Goal: Register for event/course

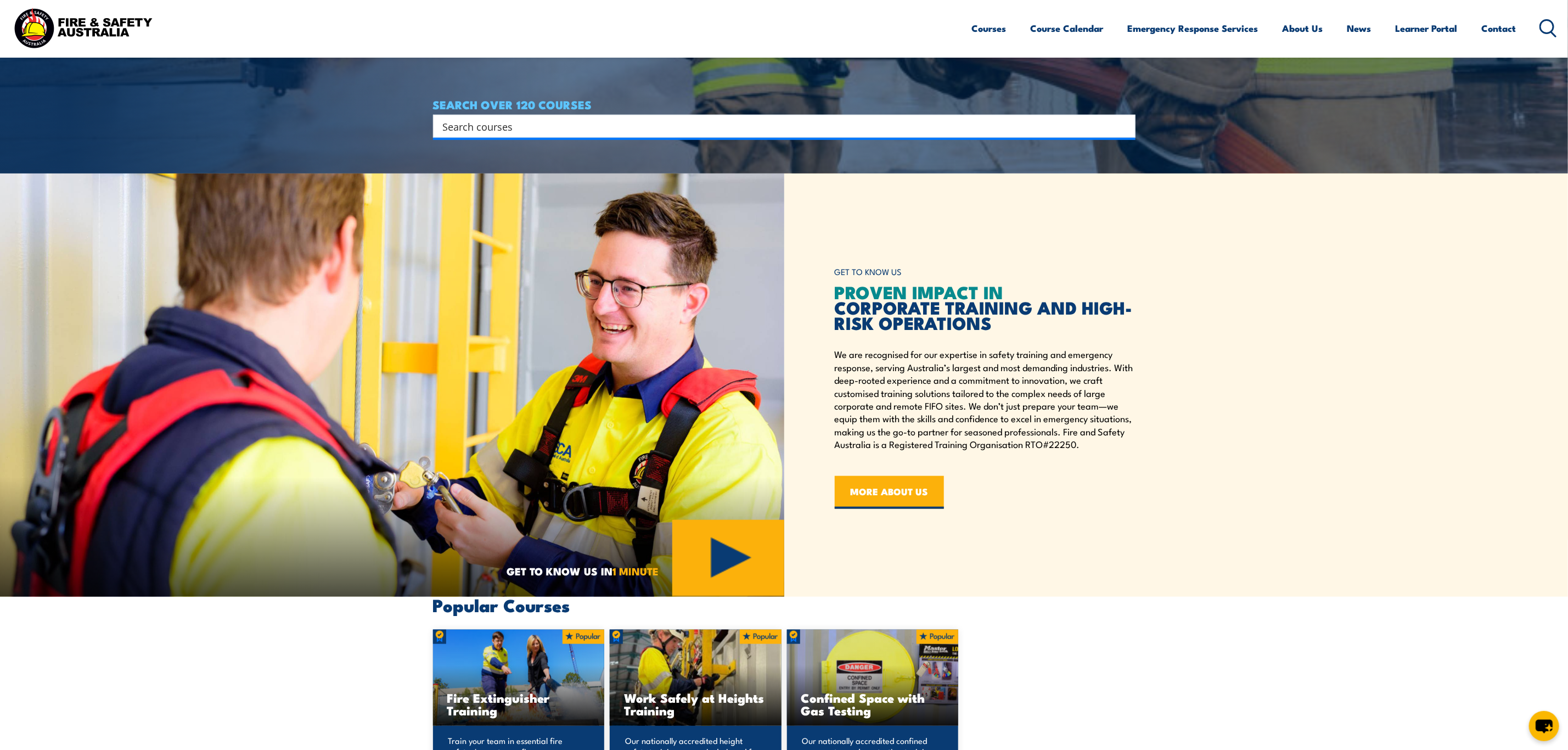
scroll to position [823, 0]
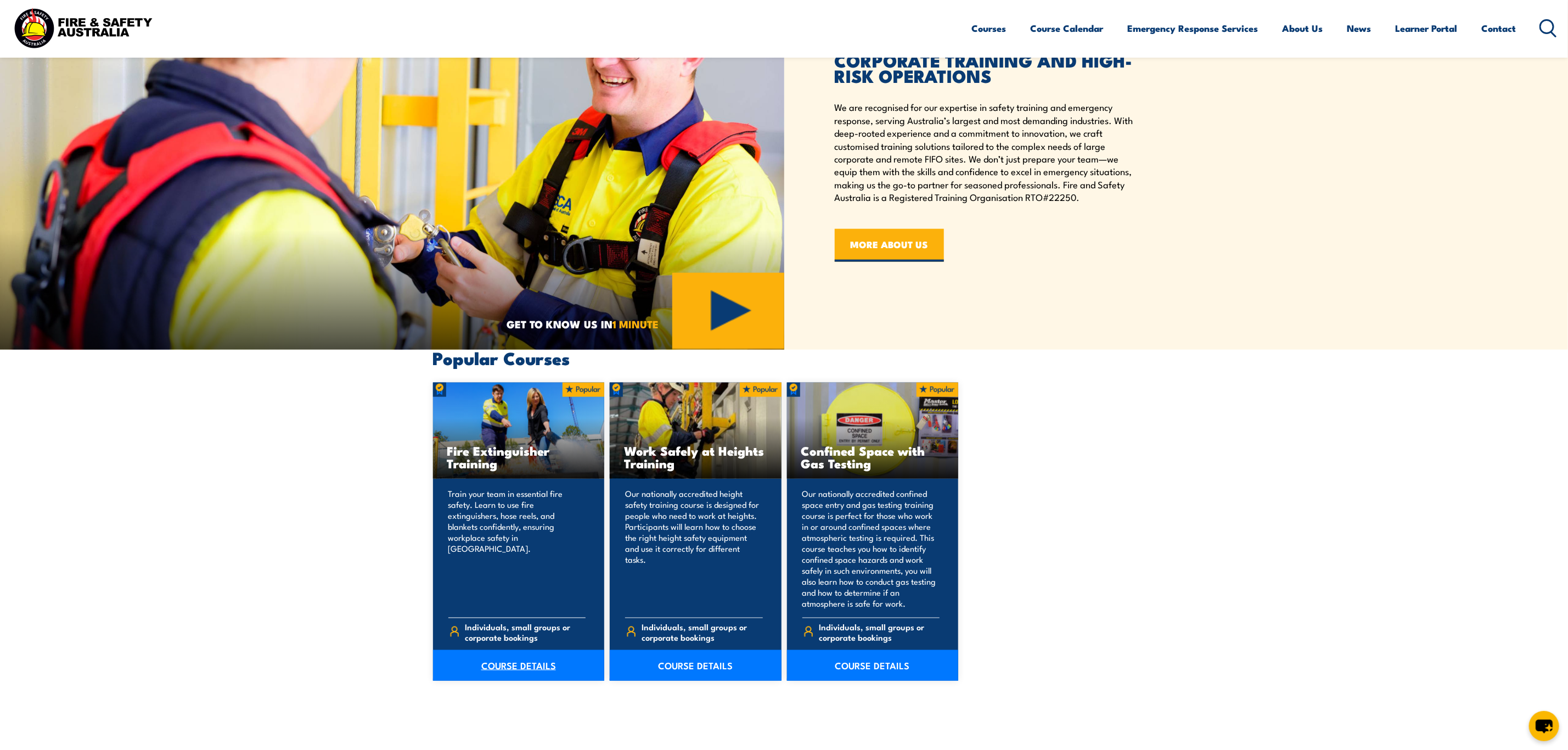
click at [505, 662] on link "COURSE DETAILS" at bounding box center [519, 665] width 172 height 30
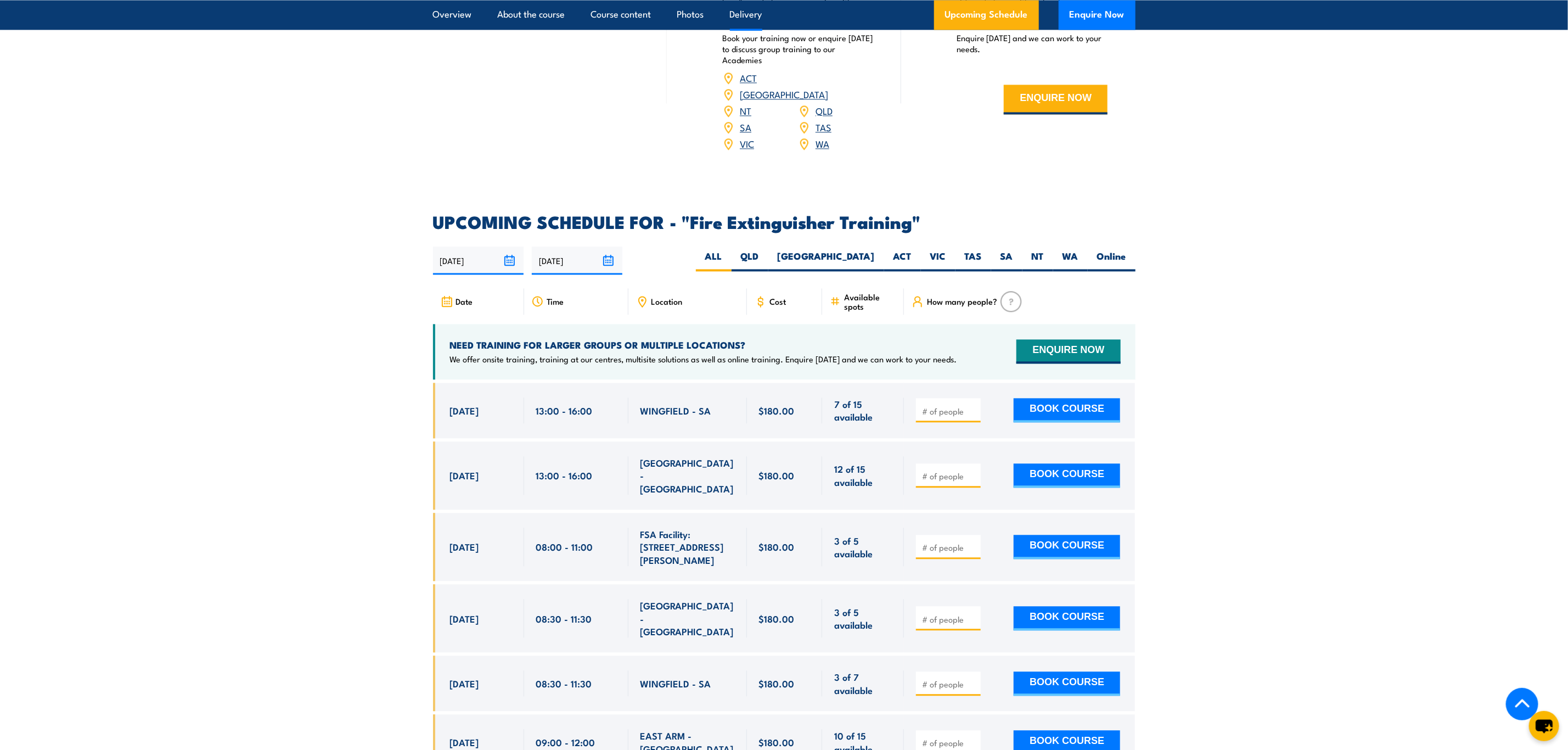
scroll to position [1647, 0]
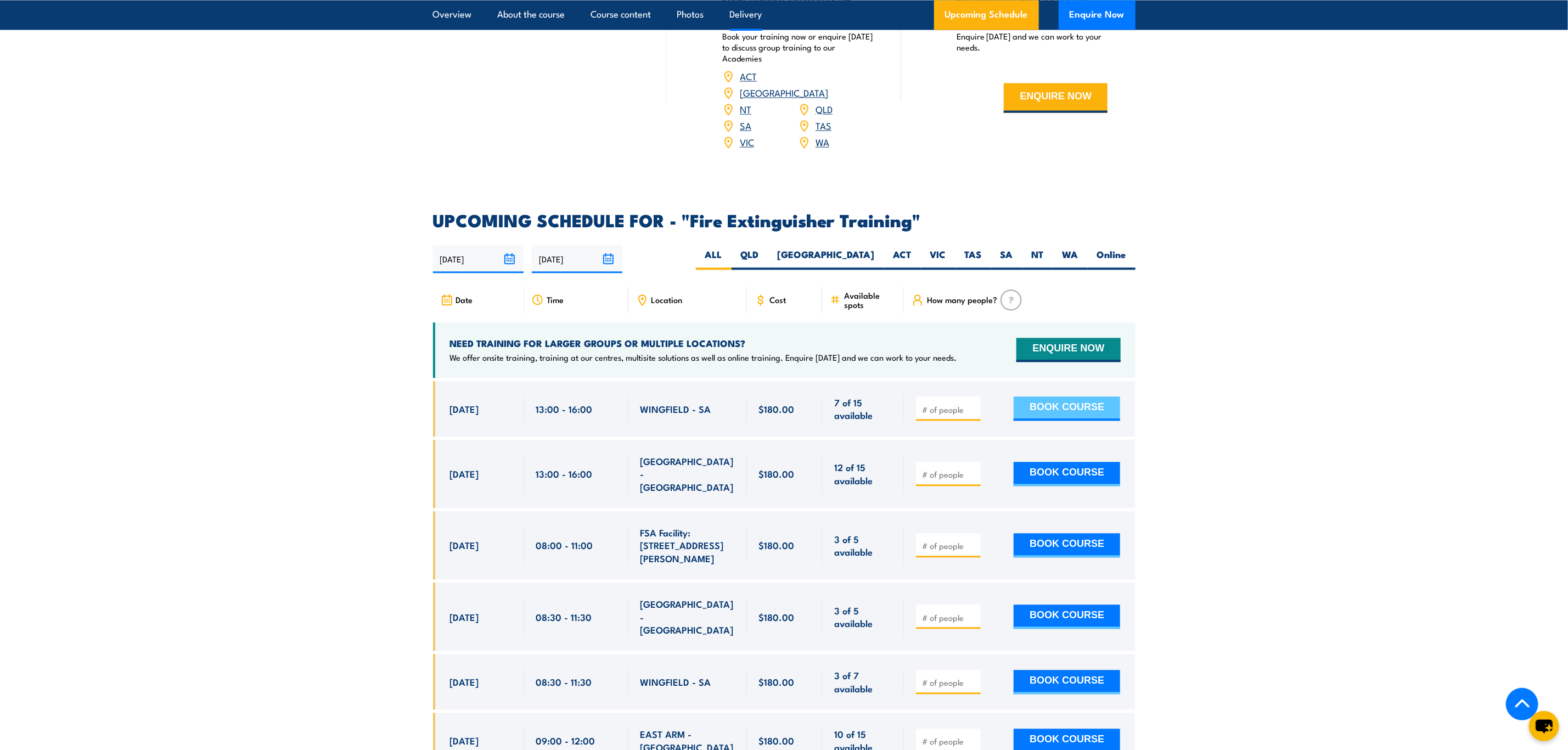
click at [1035, 396] on button "BOOK COURSE" at bounding box center [1066, 408] width 107 height 24
type input "1"
click at [1077, 396] on button "BOOK COURSE" at bounding box center [1066, 408] width 107 height 24
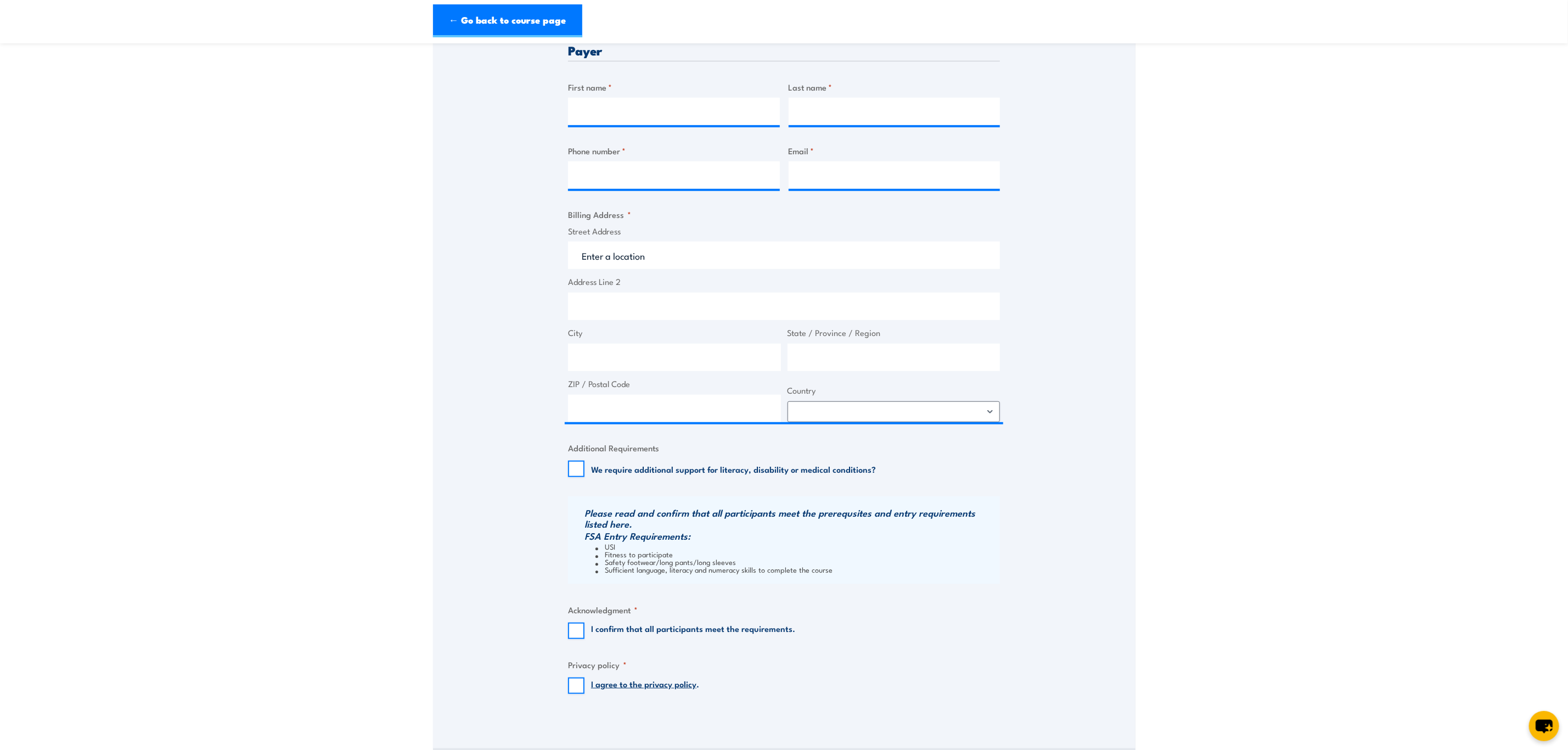
scroll to position [494, 0]
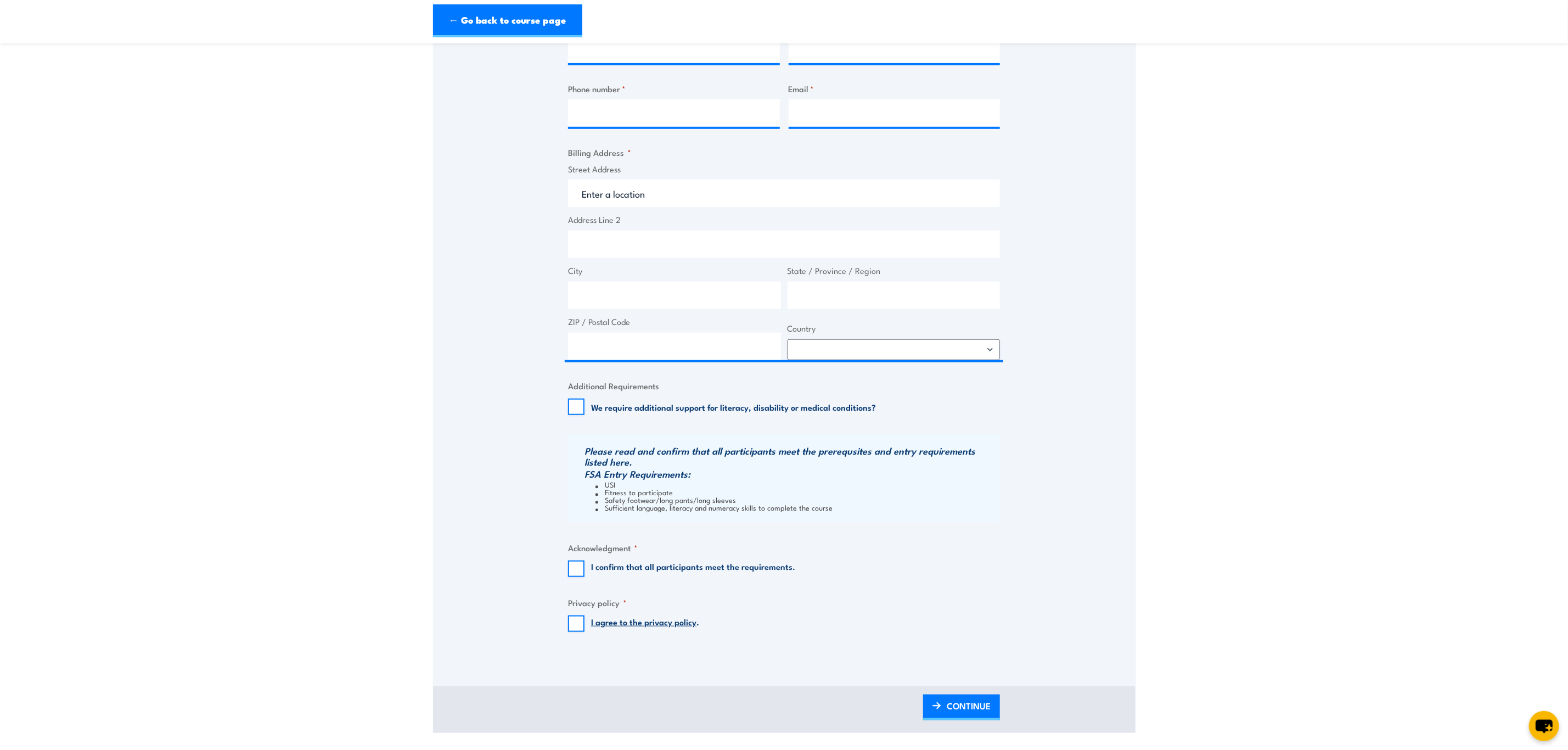
click at [631, 619] on link "I agree to the privacy policy" at bounding box center [643, 622] width 105 height 12
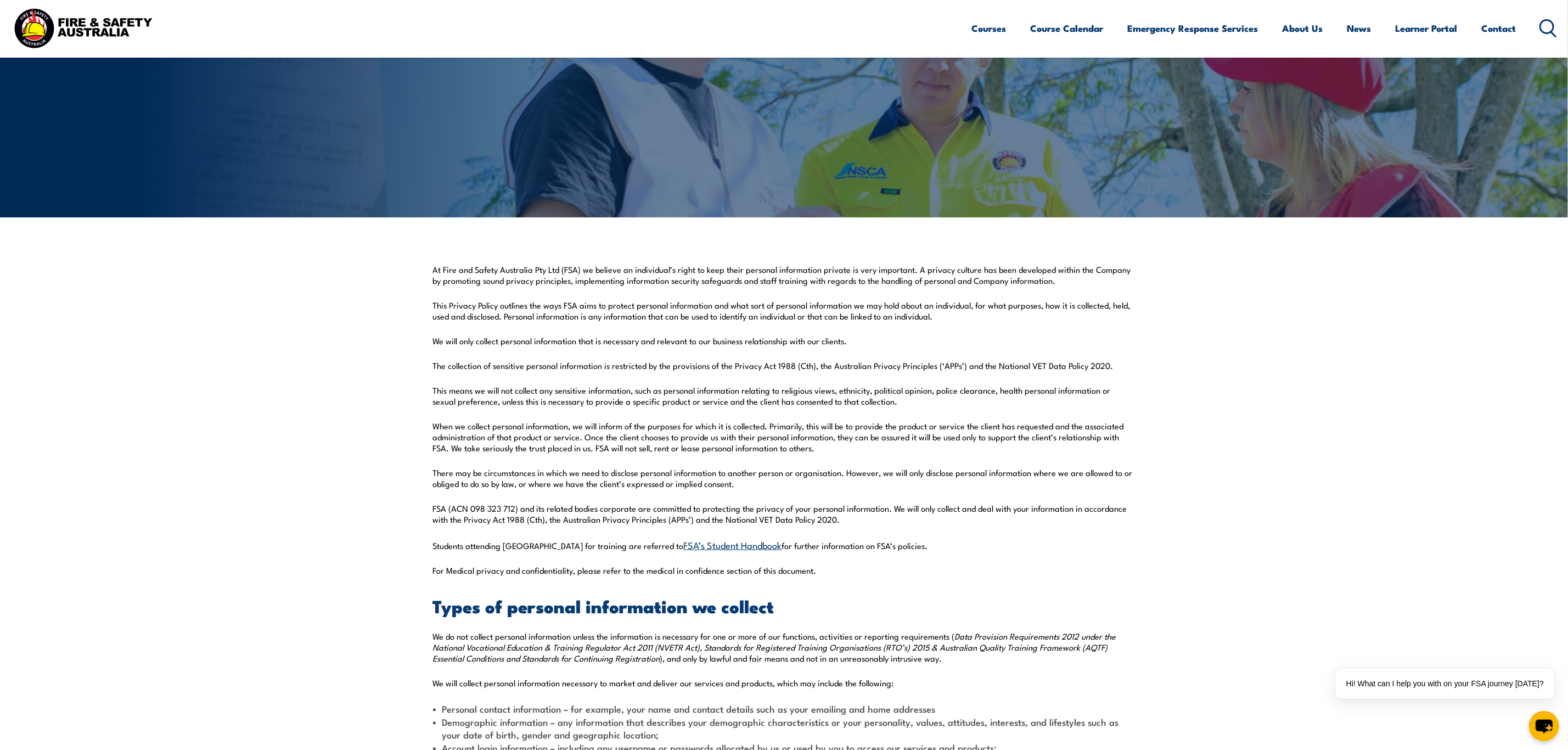
scroll to position [69, 0]
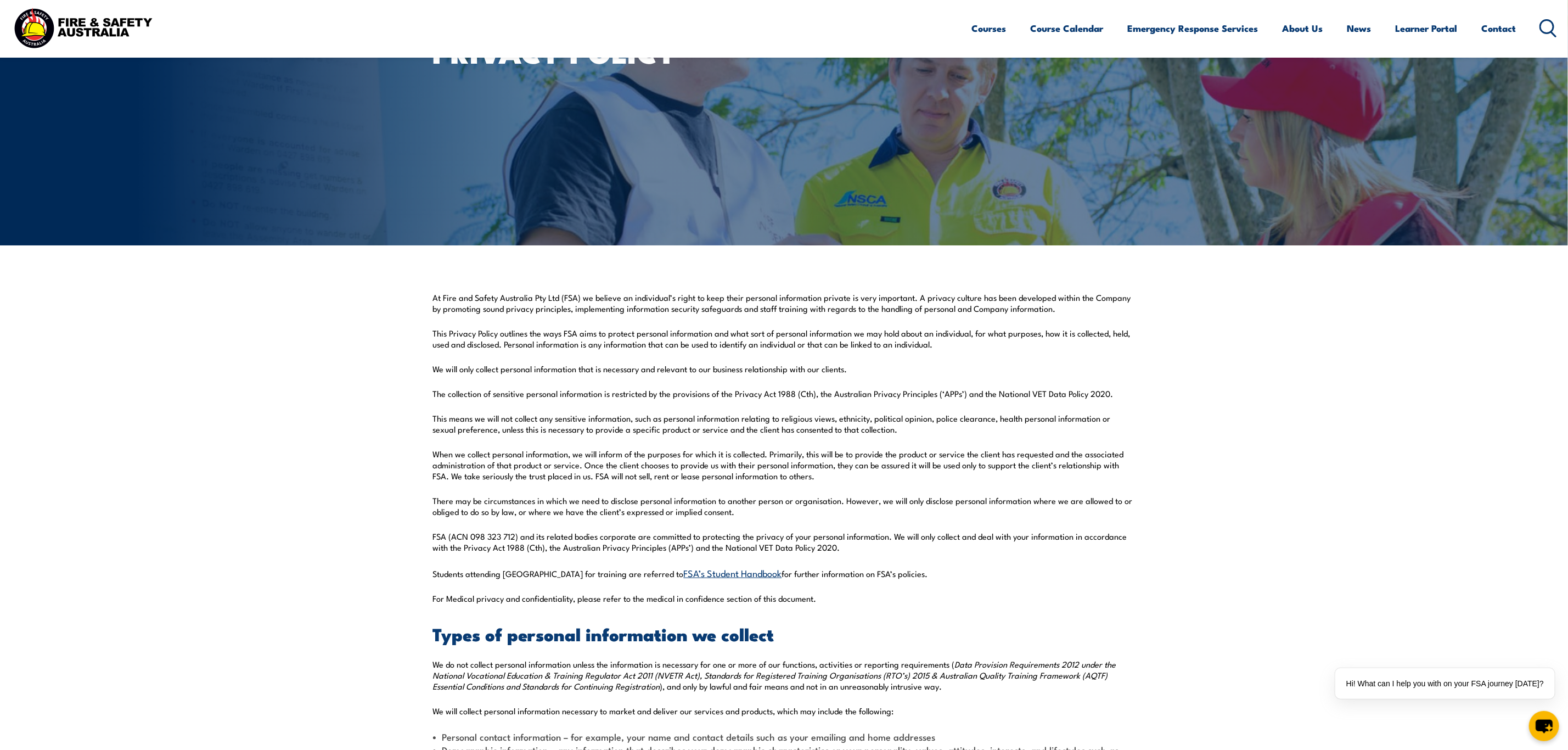
click at [685, 572] on link "FSA’s Student Handbook" at bounding box center [732, 573] width 98 height 13
click at [684, 575] on link "FSA’s Student Handbook" at bounding box center [732, 573] width 98 height 13
